Goal: Task Accomplishment & Management: Complete application form

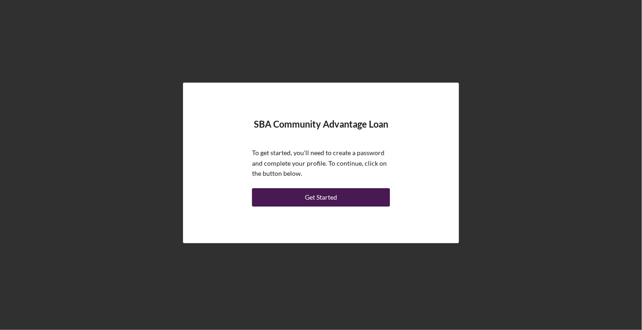
click at [372, 193] on button "Get Started" at bounding box center [321, 197] width 138 height 18
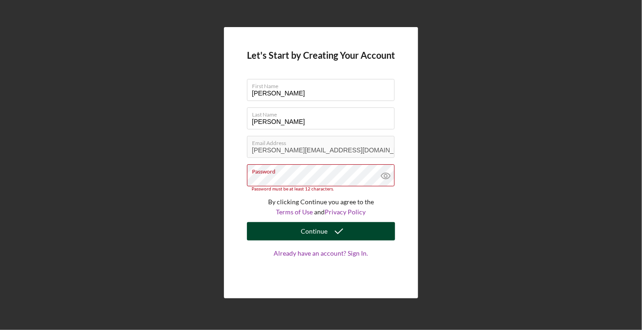
click at [335, 230] on icon "submit" at bounding box center [338, 231] width 23 height 23
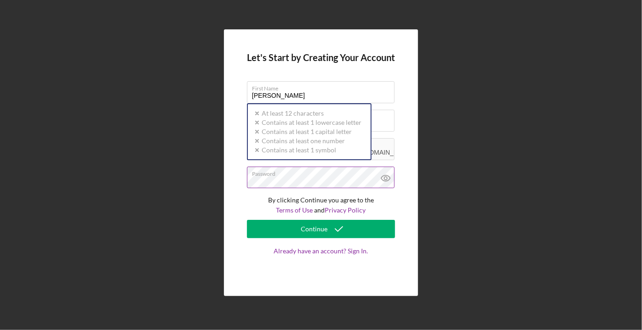
click at [234, 183] on div "Let's Start by Creating Your Account First Name [PERSON_NAME] Last Name [PERSON…" at bounding box center [321, 162] width 194 height 267
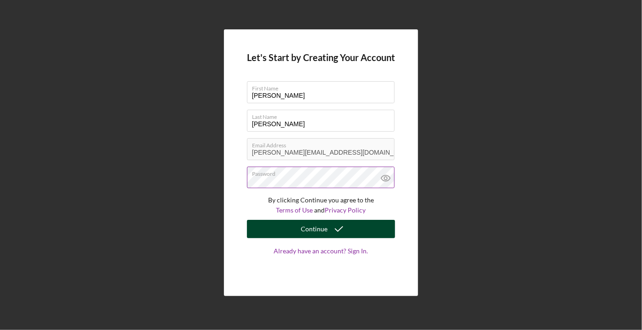
click at [289, 233] on button "Continue" at bounding box center [321, 229] width 148 height 18
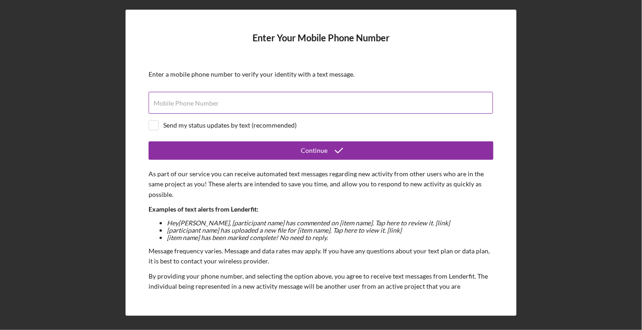
click at [243, 98] on div "Mobile Phone Number" at bounding box center [320, 103] width 345 height 23
click at [243, 98] on div "Mobile Phone Number Required" at bounding box center [320, 103] width 345 height 23
type input "[PHONE_NUMBER]"
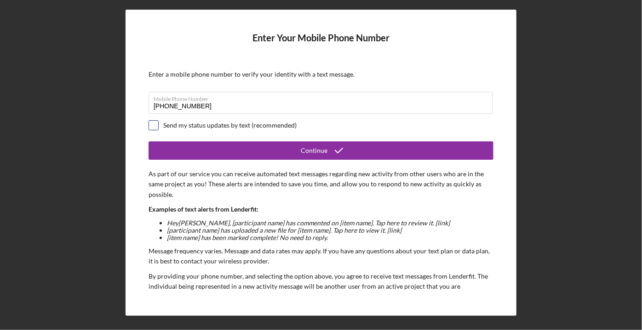
click at [155, 126] on input "checkbox" at bounding box center [153, 125] width 9 height 9
checkbox input "true"
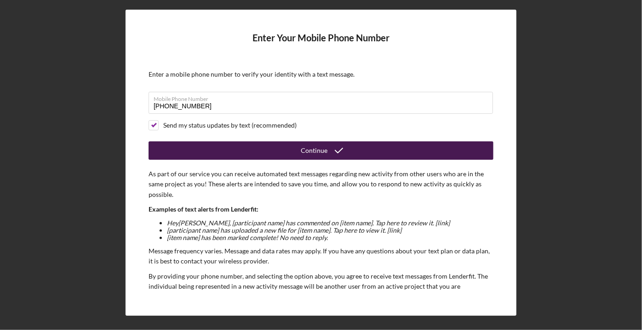
click at [290, 154] on button "Continue" at bounding box center [320, 151] width 345 height 18
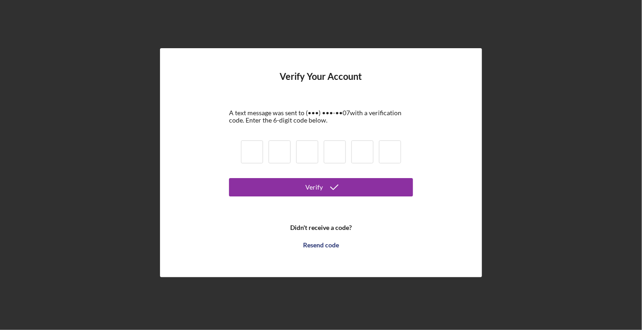
click at [256, 158] on input at bounding box center [252, 152] width 22 height 23
type input "2"
type input "8"
type input "1"
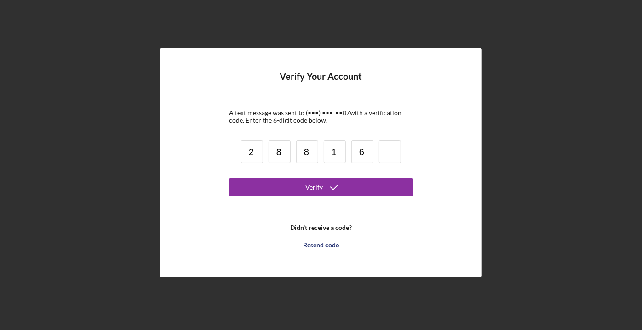
type input "6"
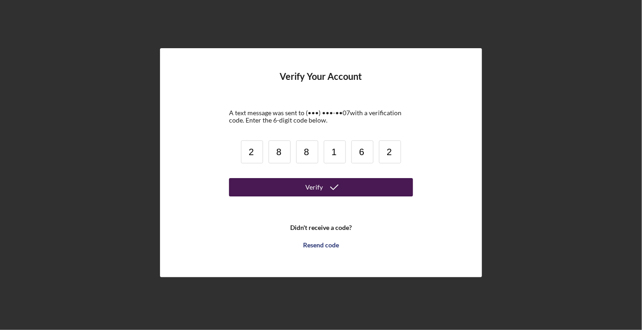
type input "2"
click at [278, 180] on button "Verify" at bounding box center [321, 187] width 184 height 18
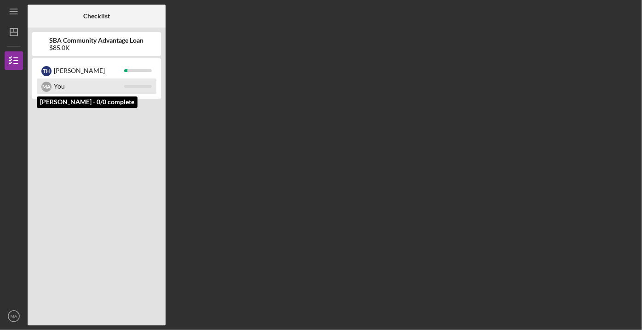
click at [73, 87] on div "You" at bounding box center [89, 87] width 70 height 16
click at [60, 85] on div "You" at bounding box center [89, 87] width 70 height 16
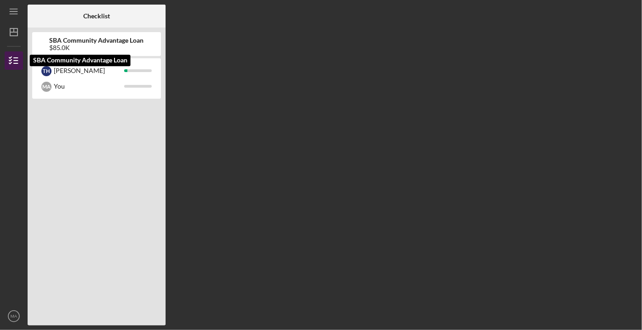
click at [14, 61] on line "button" at bounding box center [16, 61] width 4 height 0
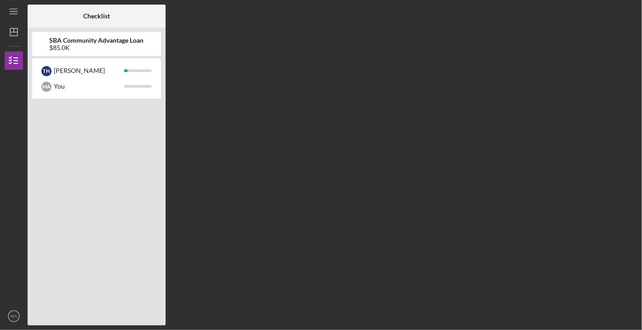
drag, startPoint x: 471, startPoint y: 153, endPoint x: 383, endPoint y: 171, distance: 90.4
click at [472, 153] on div "Checklist SBA Community Advantage Loan $85.0K T H [PERSON_NAME] M A You" at bounding box center [332, 165] width 609 height 321
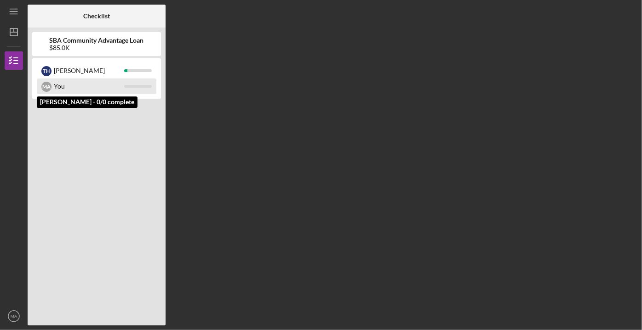
click at [67, 85] on div "You" at bounding box center [89, 87] width 70 height 16
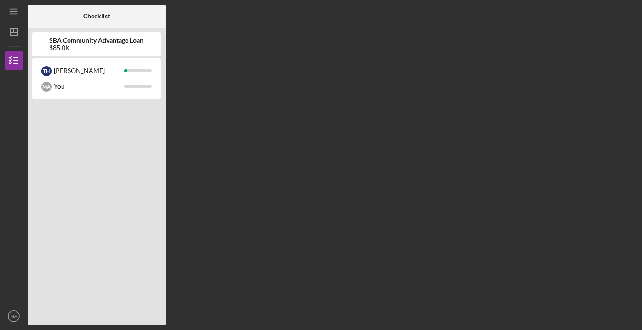
click at [85, 46] on div "$85.0K" at bounding box center [97, 47] width 94 height 7
click at [11, 29] on icon "Icon/Dashboard" at bounding box center [13, 32] width 23 height 23
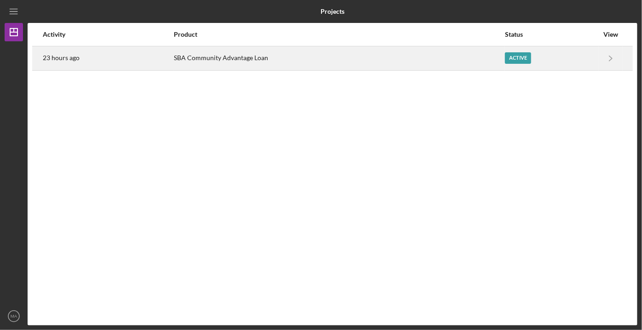
click at [321, 58] on div "SBA Community Advantage Loan" at bounding box center [339, 58] width 330 height 23
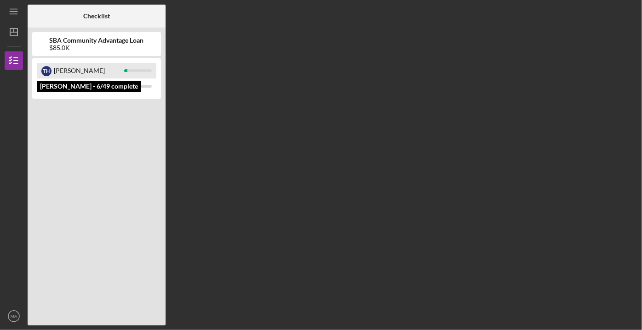
click at [75, 70] on div "[PERSON_NAME]" at bounding box center [89, 71] width 70 height 16
